Goal: Transaction & Acquisition: Subscribe to service/newsletter

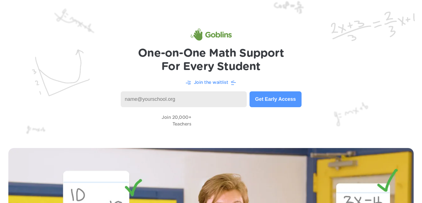
click at [232, 102] on input at bounding box center [184, 100] width 126 height 16
type input "[EMAIL_ADDRESS][DOMAIN_NAME]"
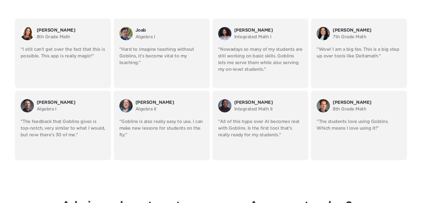
scroll to position [1019, 0]
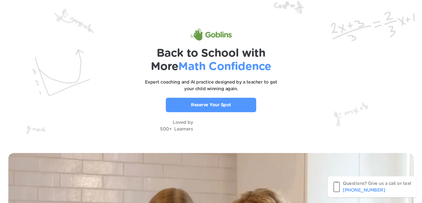
click at [236, 105] on link "Reserve Your Spot" at bounding box center [211, 105] width 90 height 14
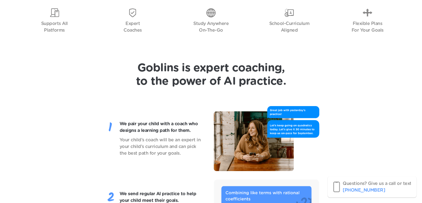
scroll to position [389, 0]
